Goal: Information Seeking & Learning: Learn about a topic

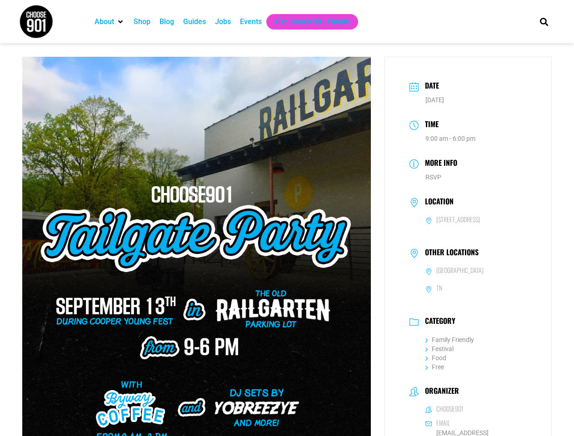
click at [287, 218] on img at bounding box center [196, 275] width 349 height 436
